Goal: Task Accomplishment & Management: Use online tool/utility

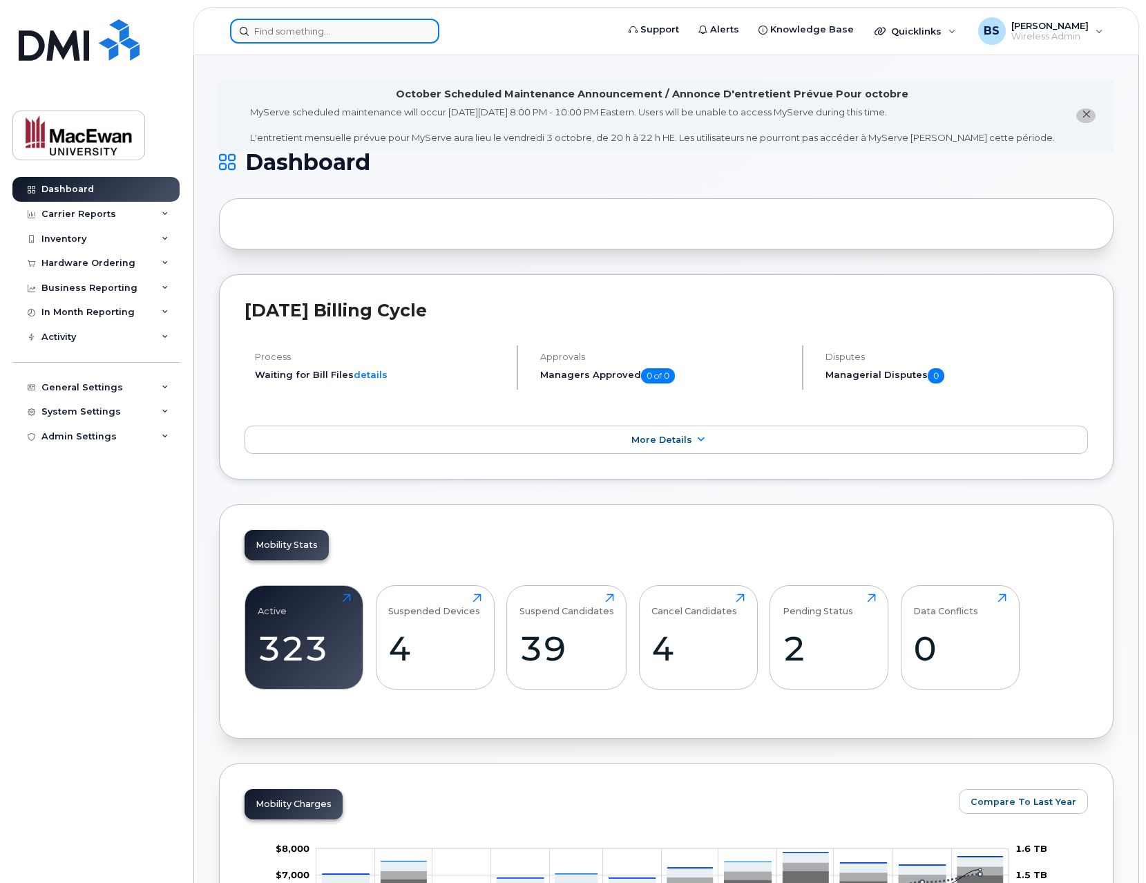
click at [287, 37] on input at bounding box center [334, 31] width 209 height 25
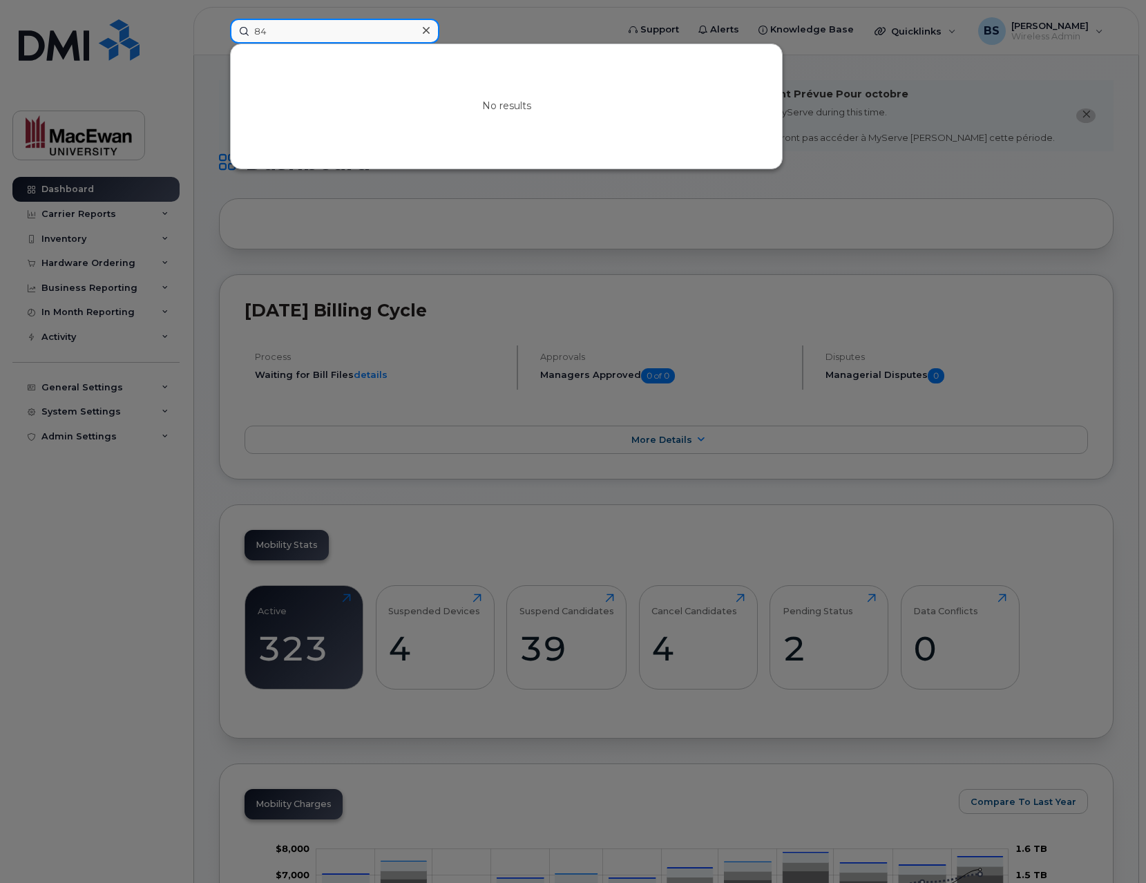
type input "8"
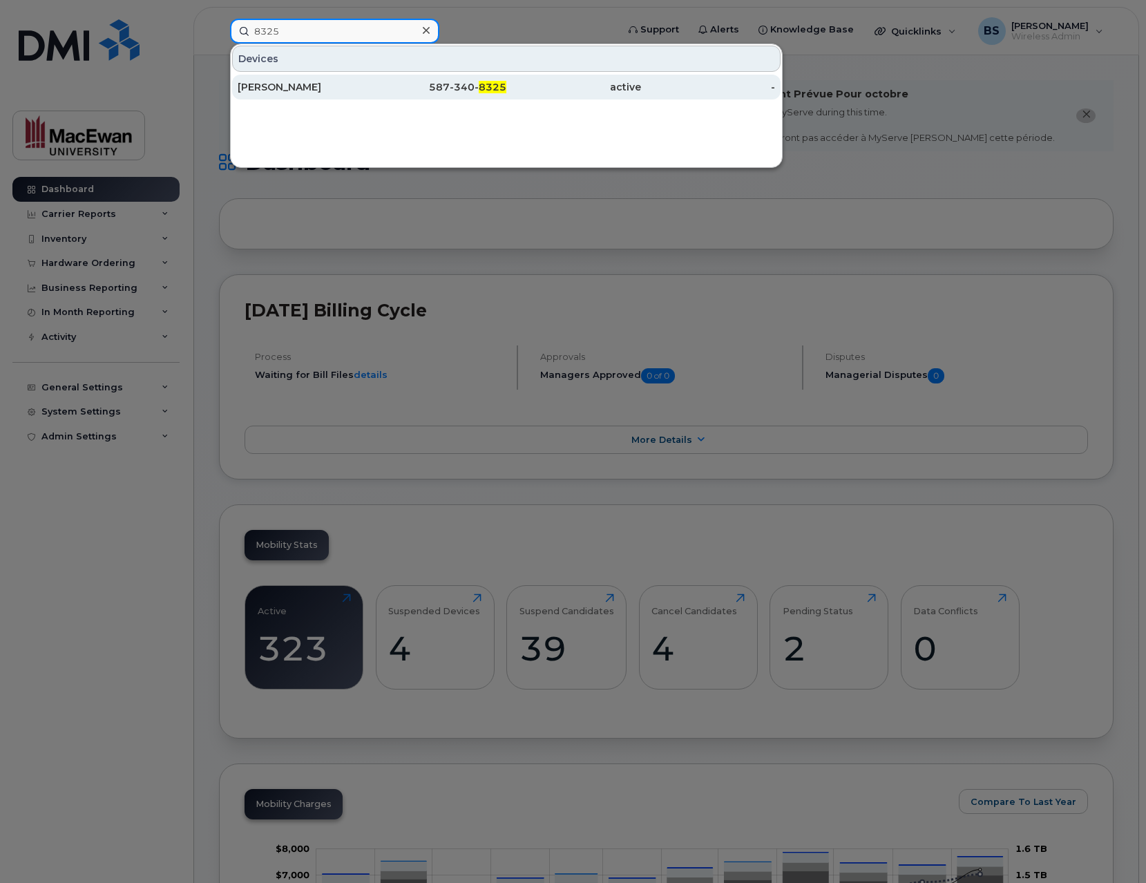
type input "8325"
click at [323, 83] on div "[PERSON_NAME]" at bounding box center [305, 87] width 135 height 14
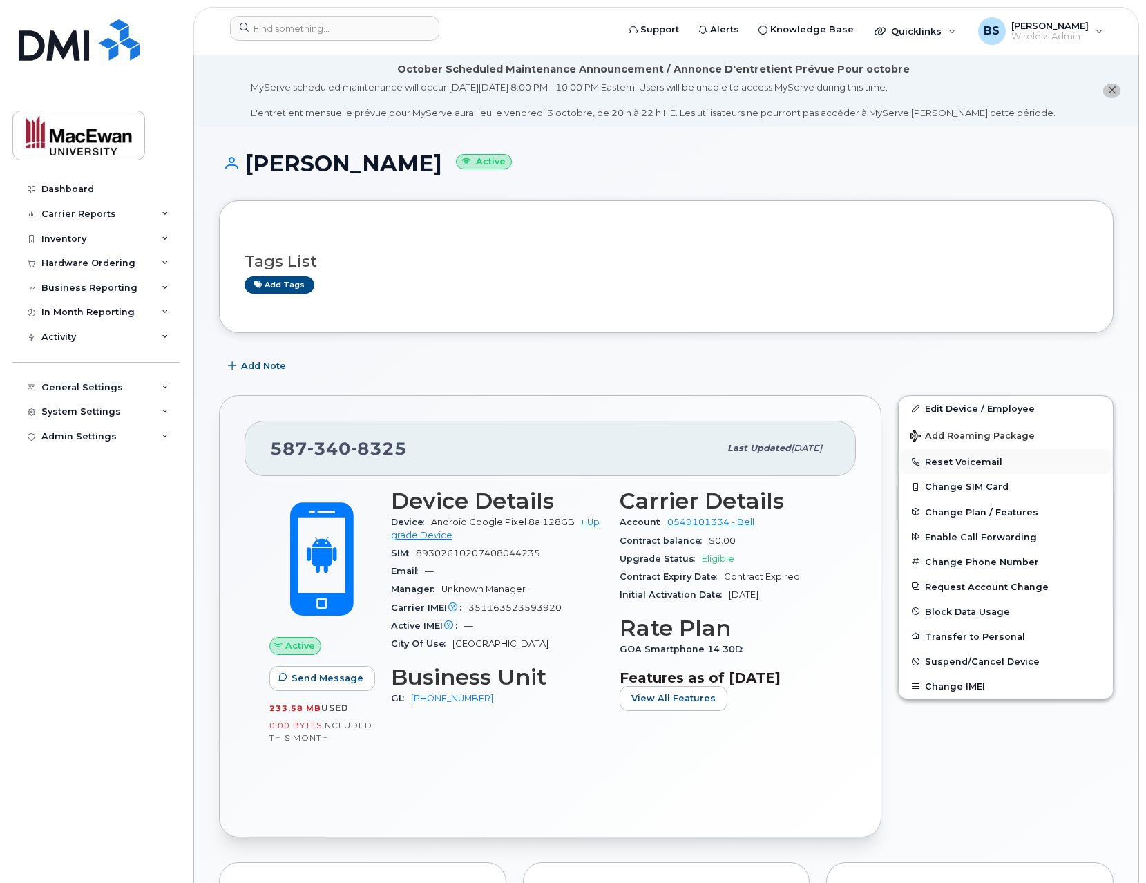
click at [965, 460] on button "Reset Voicemail" at bounding box center [1006, 461] width 214 height 25
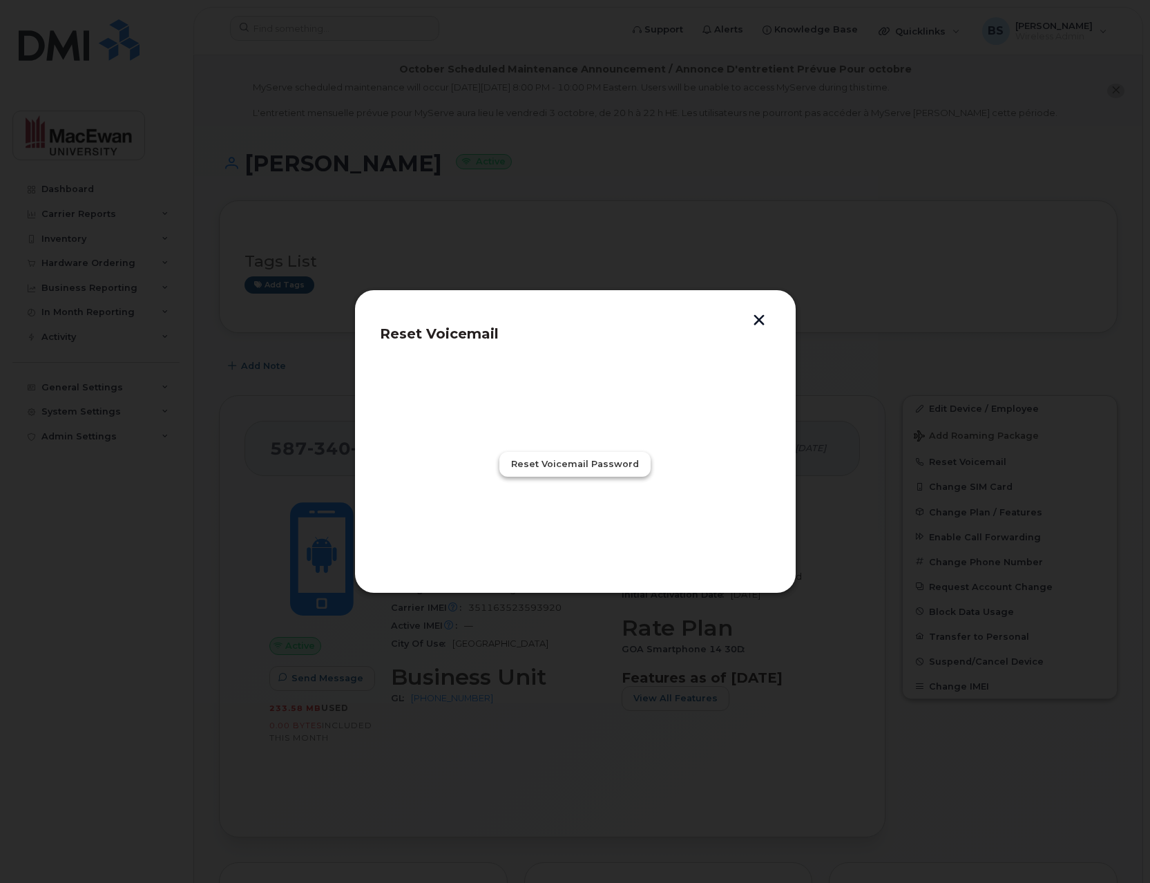
click at [612, 463] on span "Reset Voicemail Password" at bounding box center [575, 463] width 128 height 13
click at [578, 524] on span "Close" at bounding box center [575, 524] width 28 height 13
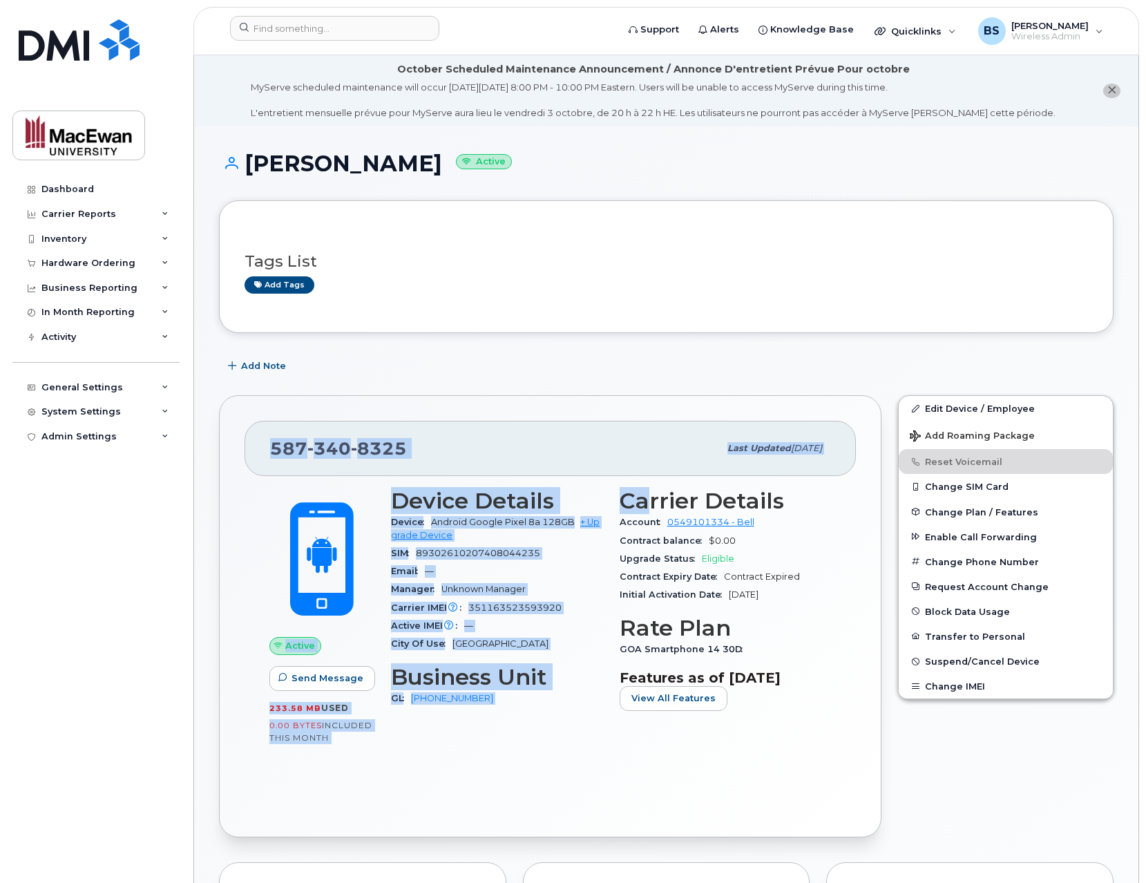
drag, startPoint x: 521, startPoint y: 363, endPoint x: 651, endPoint y: 501, distance: 189.6
click at [598, 423] on div "587 340 8325 Last updated Dec 16, 2024" at bounding box center [549, 448] width 611 height 55
